Goal: Information Seeking & Learning: Learn about a topic

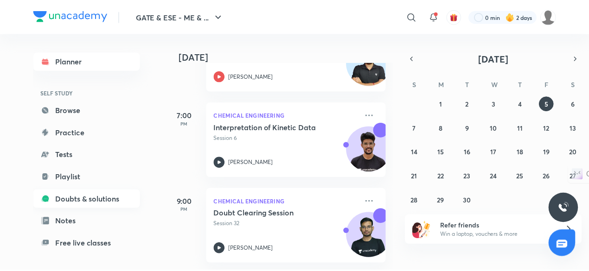
scroll to position [79, 0]
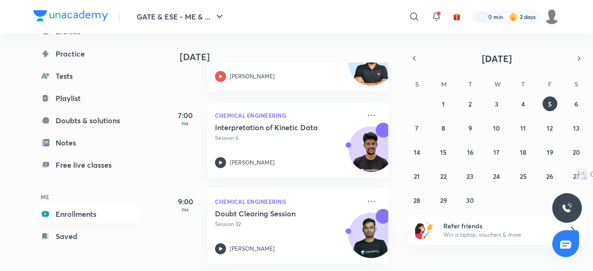
click at [83, 211] on link "Enrollments" at bounding box center [87, 214] width 108 height 19
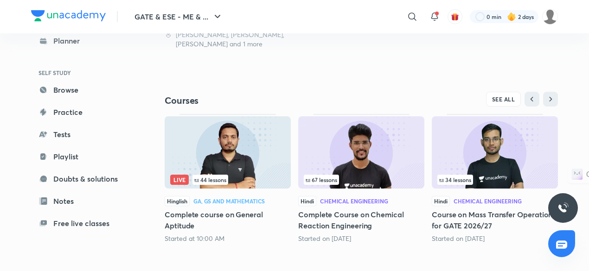
scroll to position [270, 0]
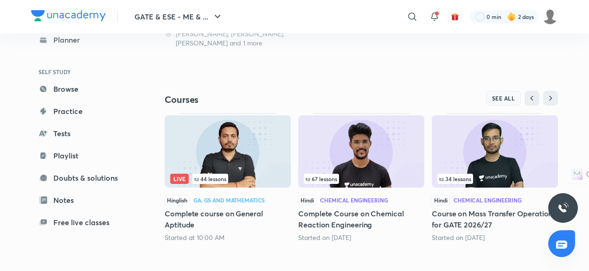
click at [502, 100] on span "SEE ALL" at bounding box center [503, 98] width 23 height 6
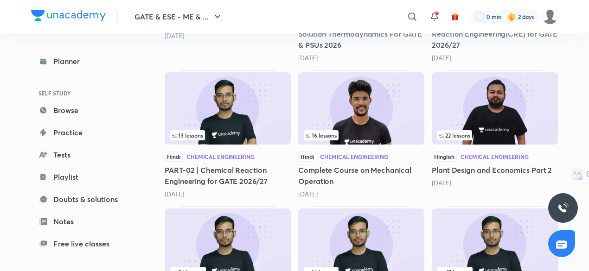
scroll to position [395, 0]
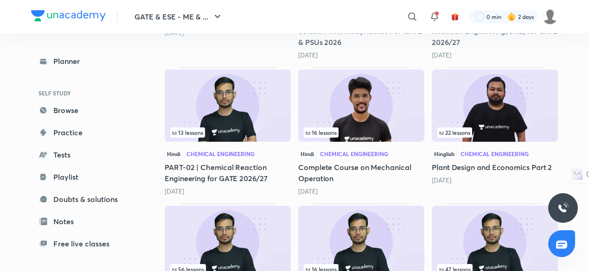
click at [242, 109] on img at bounding box center [228, 106] width 126 height 72
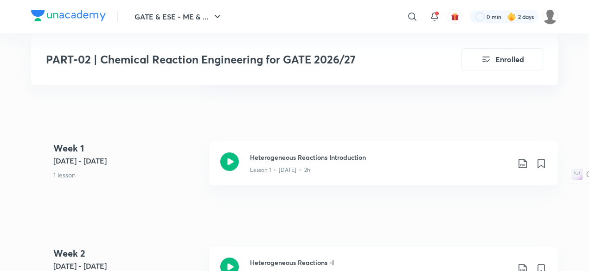
scroll to position [517, 0]
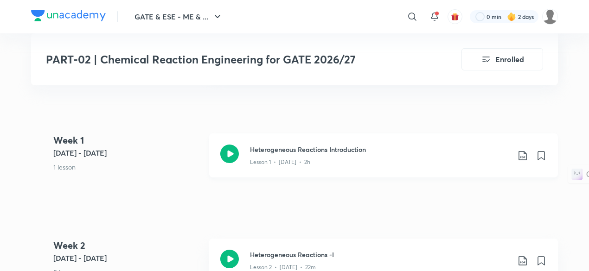
click at [356, 161] on div "Lesson 1 • [DATE] • 2h" at bounding box center [380, 160] width 260 height 12
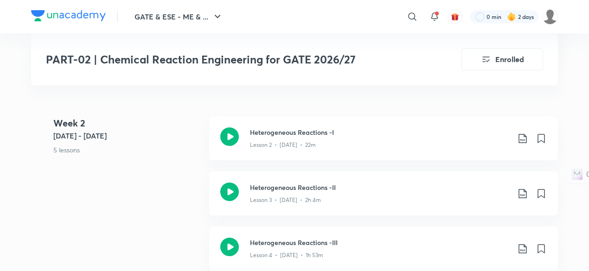
scroll to position [641, 0]
click at [344, 142] on div "Lesson 2 • [DATE] • 22m" at bounding box center [380, 142] width 260 height 12
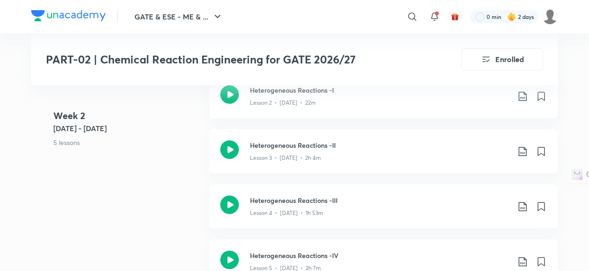
scroll to position [681, 0]
click at [325, 153] on div "Lesson 3 • [DATE] • 2h 4m" at bounding box center [380, 157] width 260 height 12
